Goal: Task Accomplishment & Management: Manage account settings

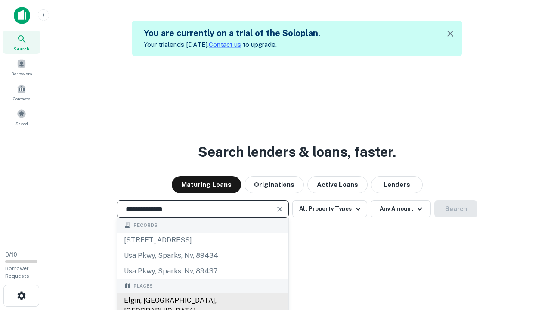
click at [202, 301] on div "Elgin, [GEOGRAPHIC_DATA], [GEOGRAPHIC_DATA]" at bounding box center [202, 306] width 171 height 26
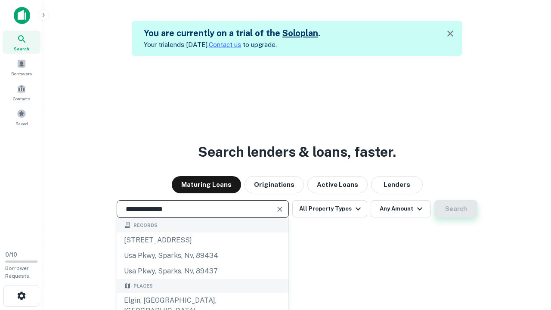
type input "**********"
click at [434, 200] on button "Search" at bounding box center [455, 208] width 43 height 17
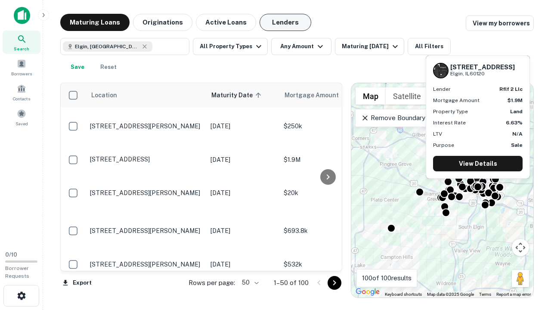
click at [285, 22] on button "Lenders" at bounding box center [286, 22] width 52 height 17
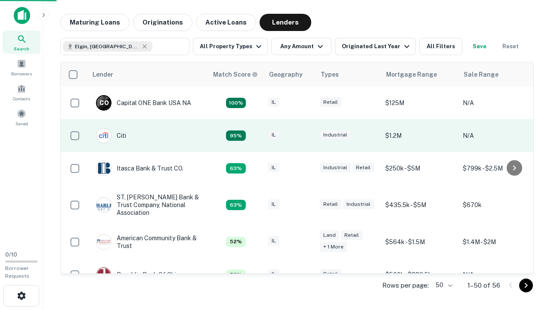
click at [306, 136] on div "IL" at bounding box center [289, 136] width 43 height 12
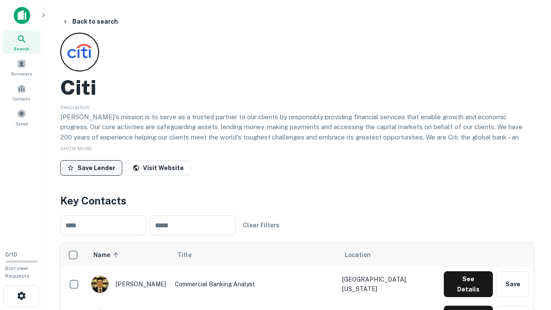
click at [91, 168] on button "Save Lender" at bounding box center [91, 168] width 62 height 16
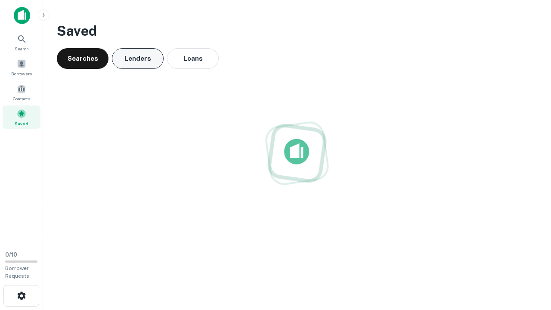
click at [138, 59] on button "Lenders" at bounding box center [138, 58] width 52 height 21
